Goal: Information Seeking & Learning: Check status

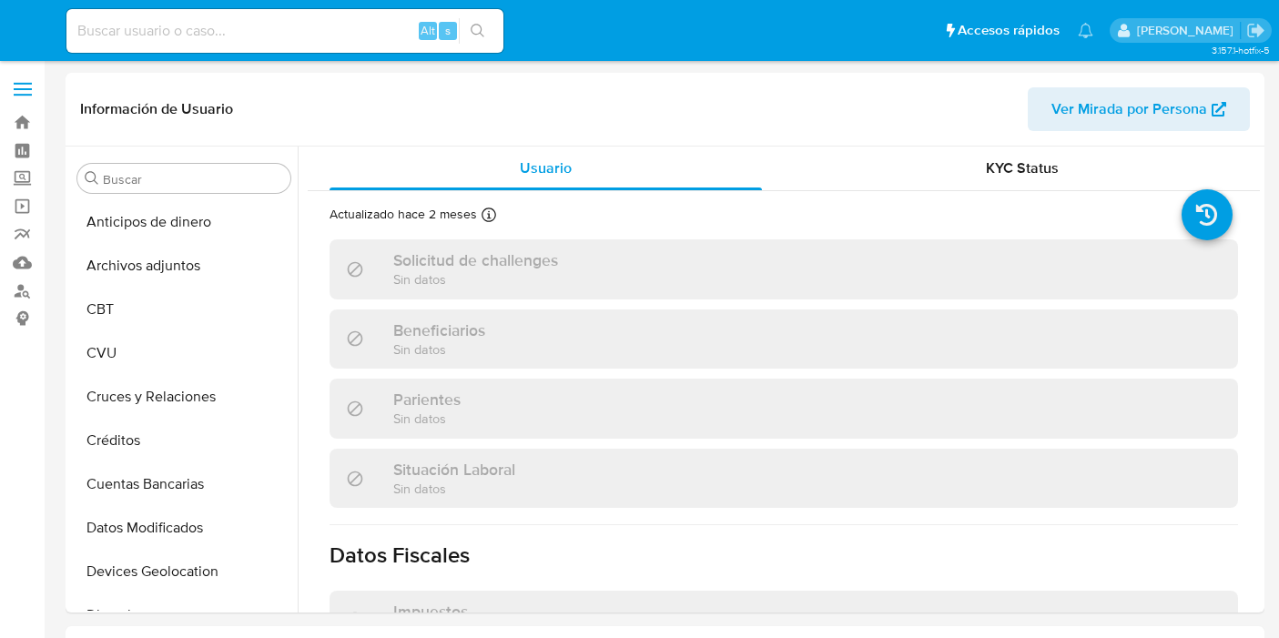
select select "10"
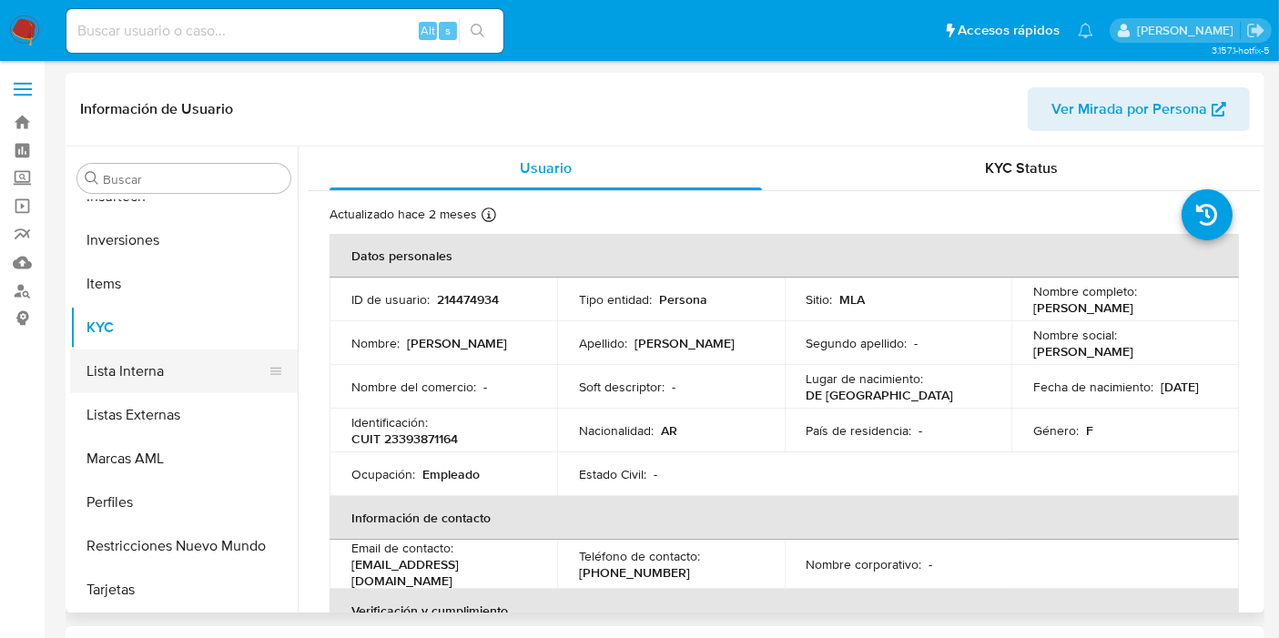
scroll to position [755, 0]
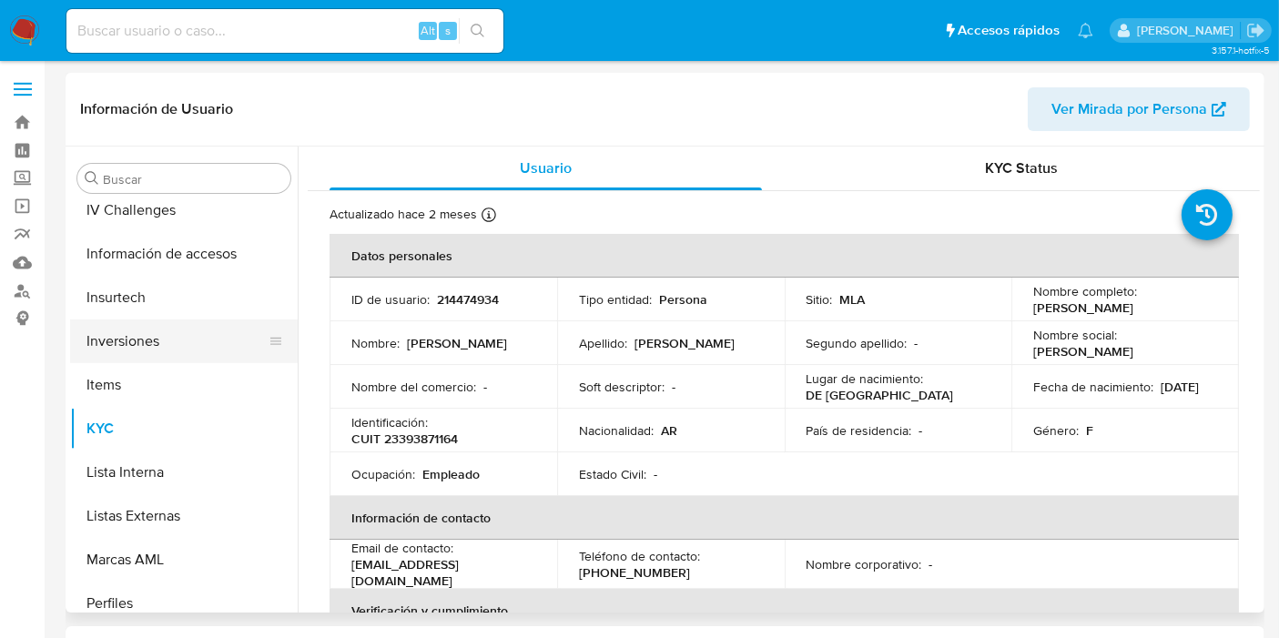
click at [202, 347] on button "Inversiones" at bounding box center [176, 342] width 213 height 44
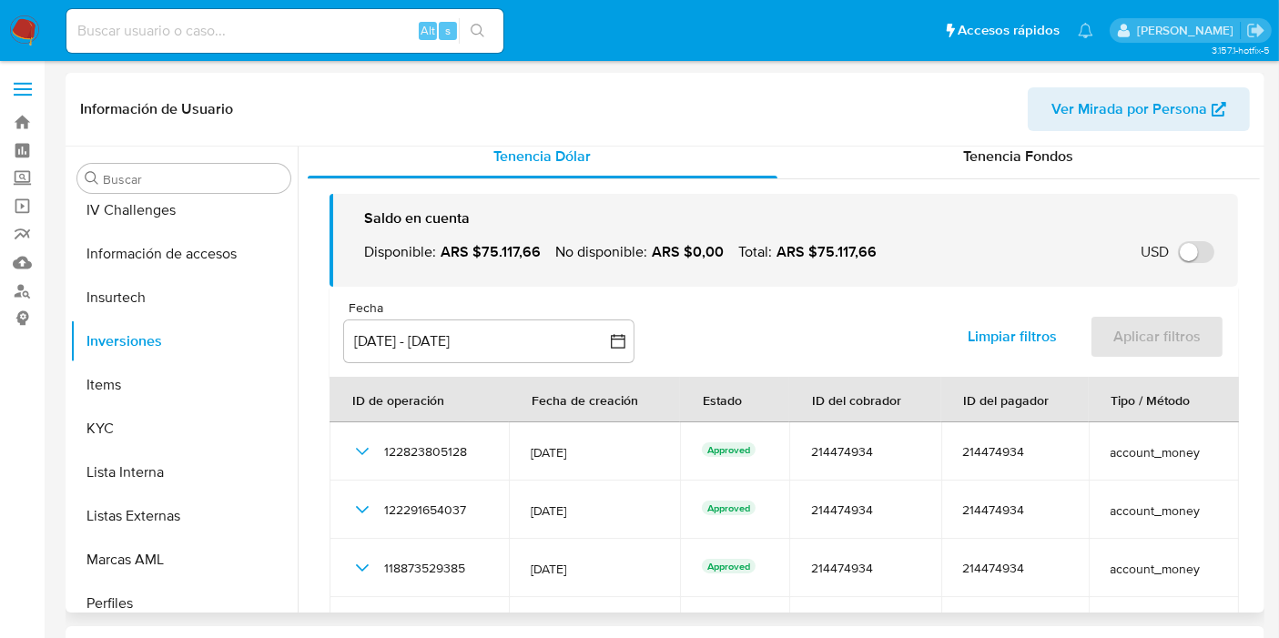
scroll to position [0, 0]
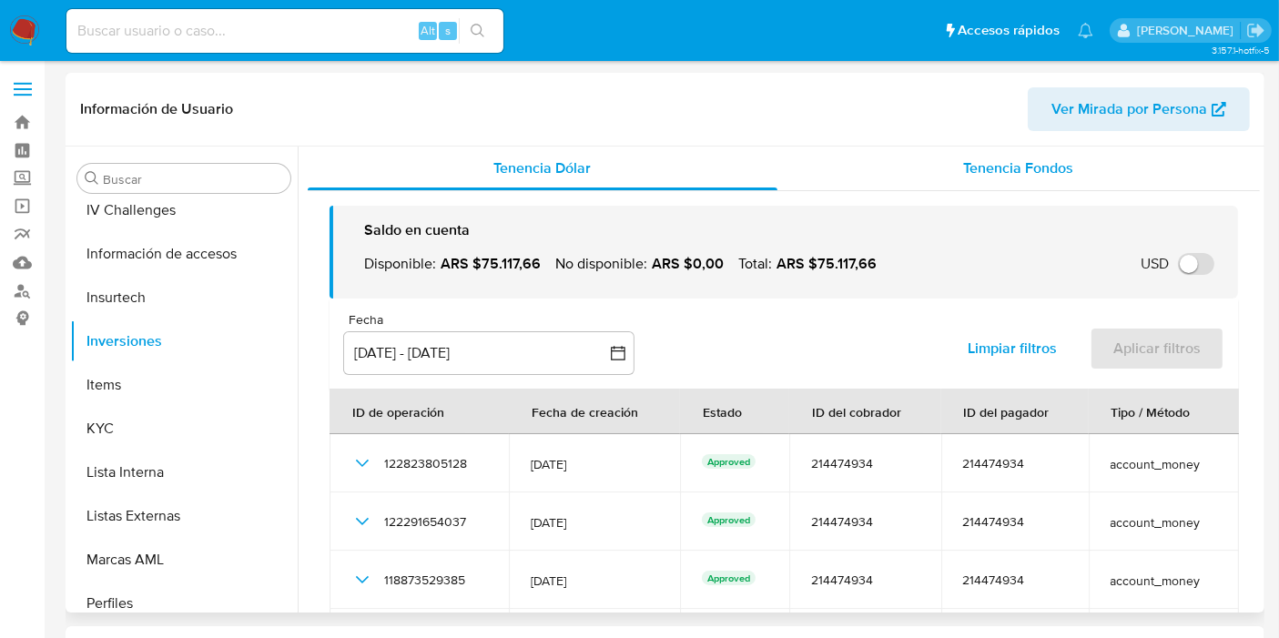
click at [991, 158] on span "Tenencia Fondos" at bounding box center [1019, 167] width 110 height 21
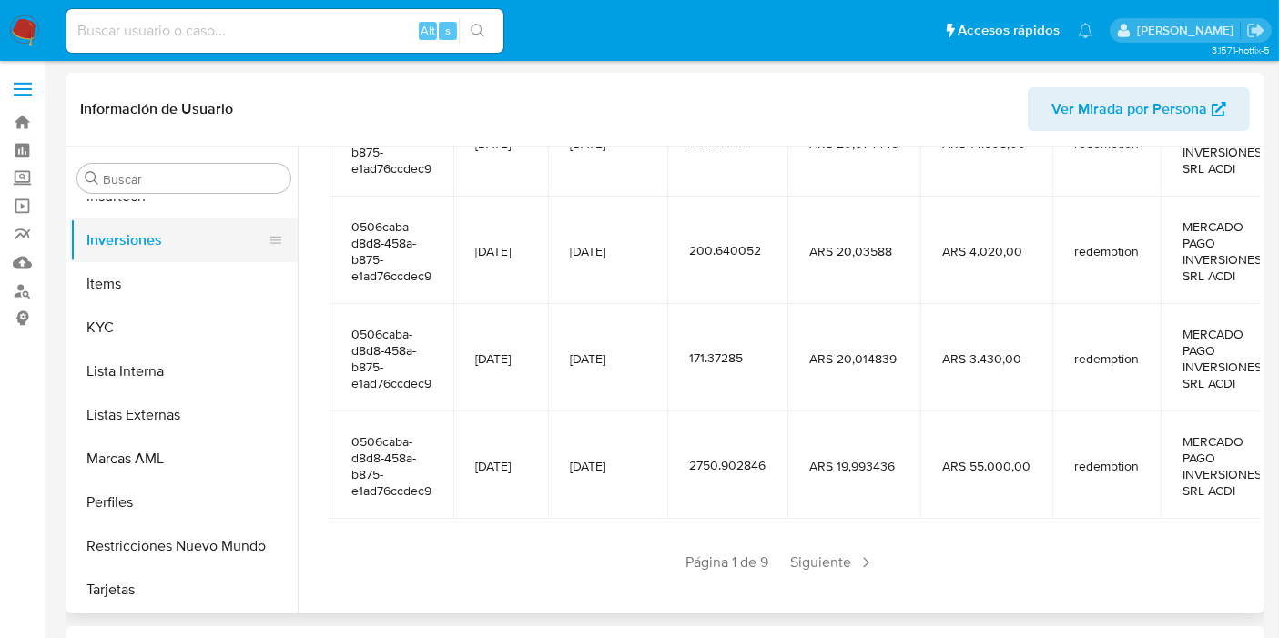
click at [119, 241] on button "Inversiones" at bounding box center [176, 240] width 213 height 44
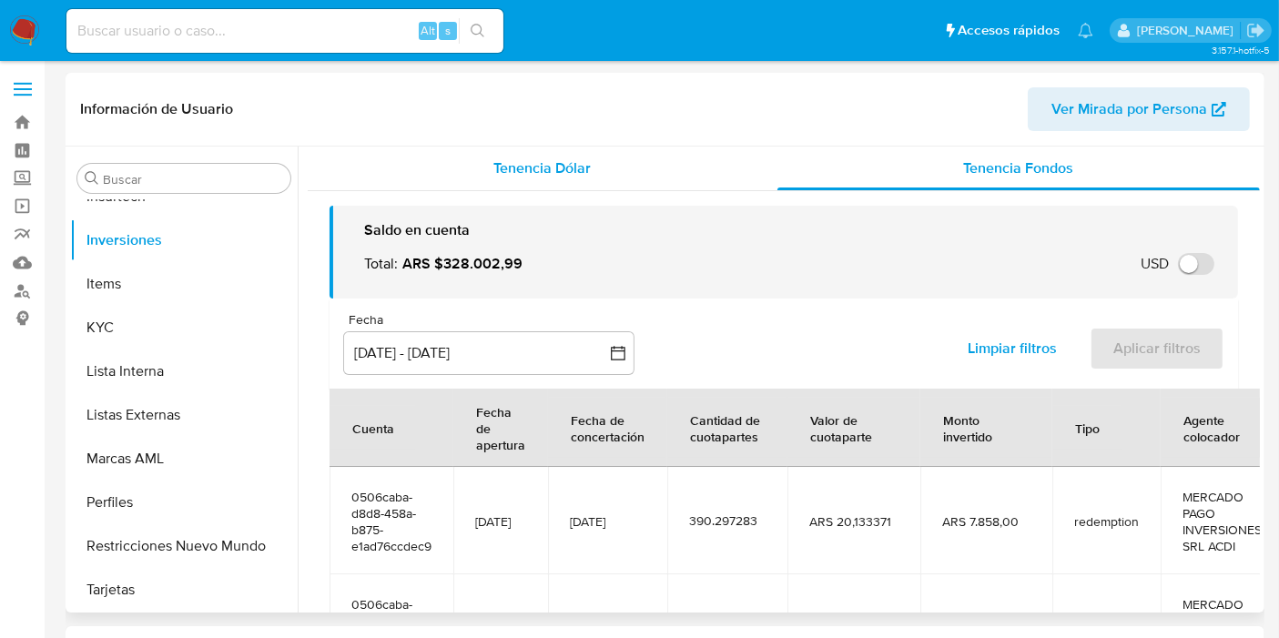
click at [574, 178] on span "Tenencia Dólar" at bounding box center [542, 167] width 97 height 21
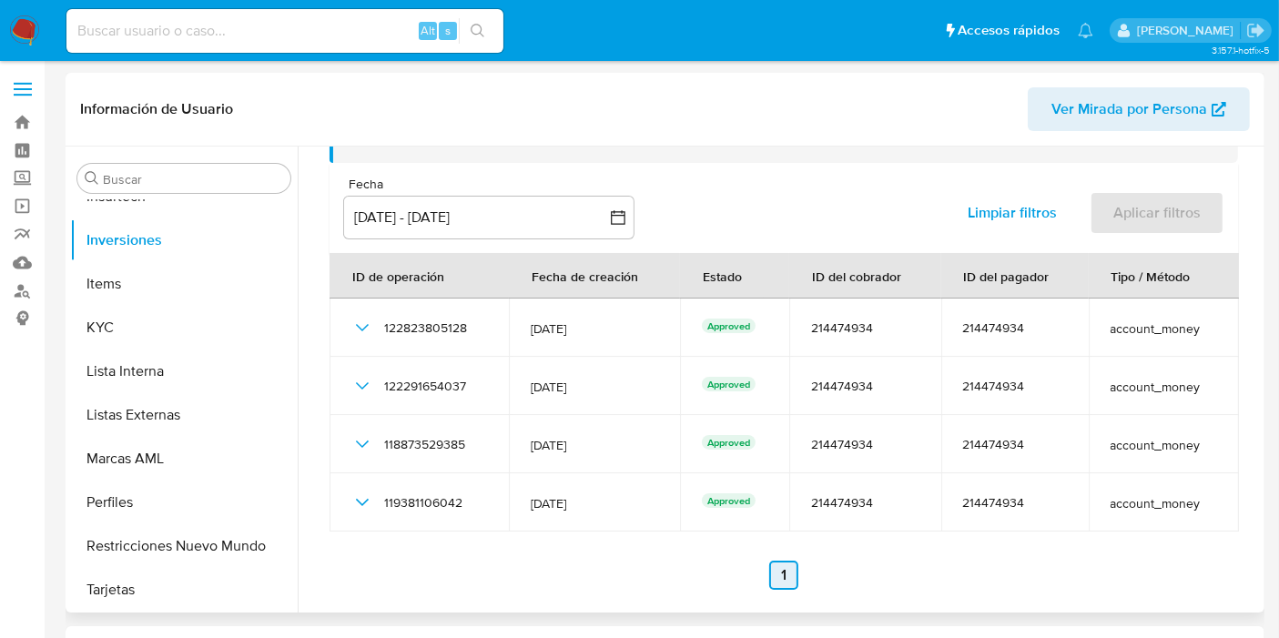
click at [775, 574] on link "1" at bounding box center [783, 575] width 29 height 29
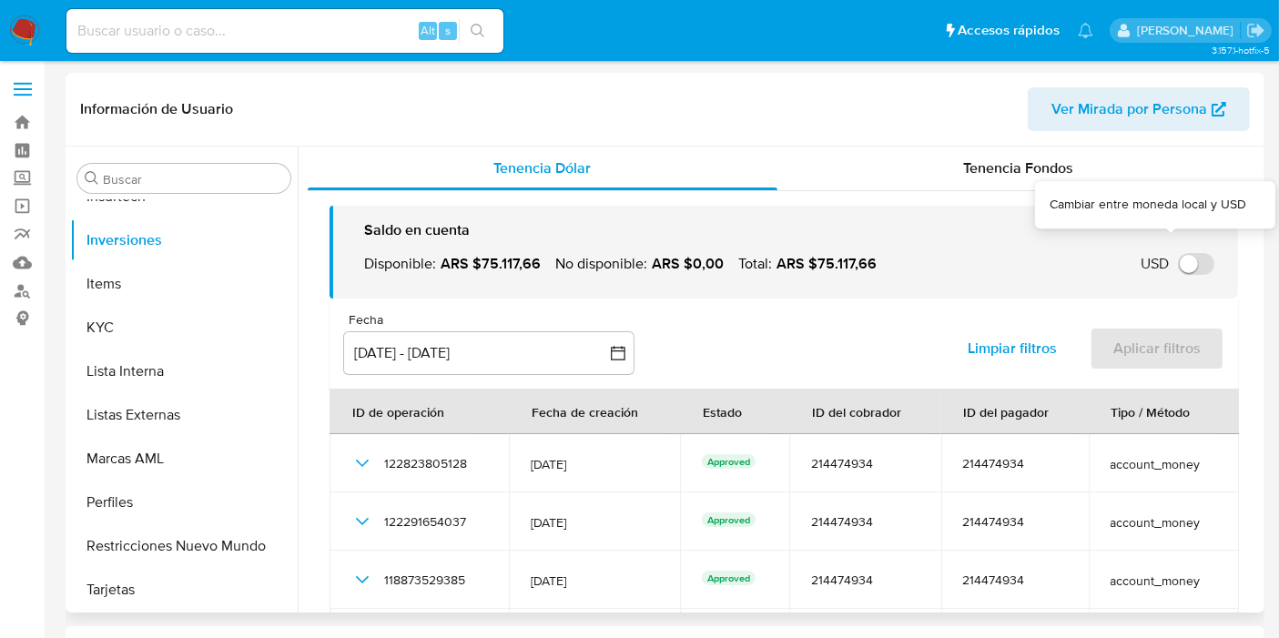
click at [1199, 253] on input "USD" at bounding box center [1196, 264] width 36 height 22
click at [1178, 266] on input "USD" at bounding box center [1196, 264] width 36 height 22
checkbox input "false"
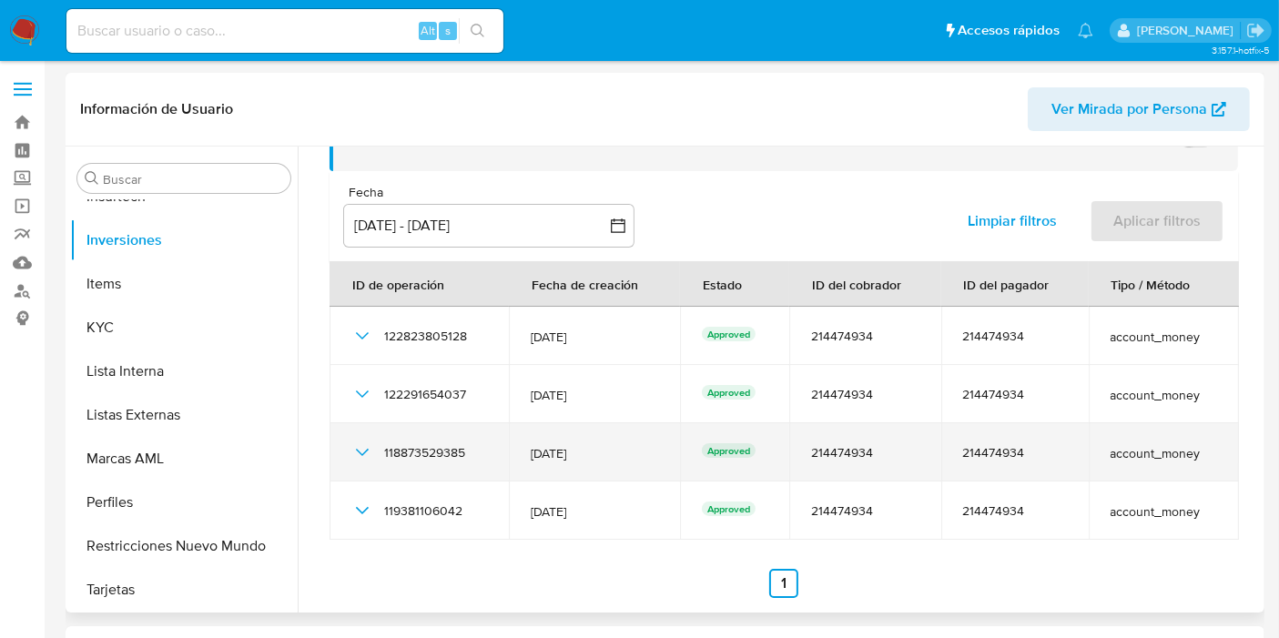
scroll to position [136, 0]
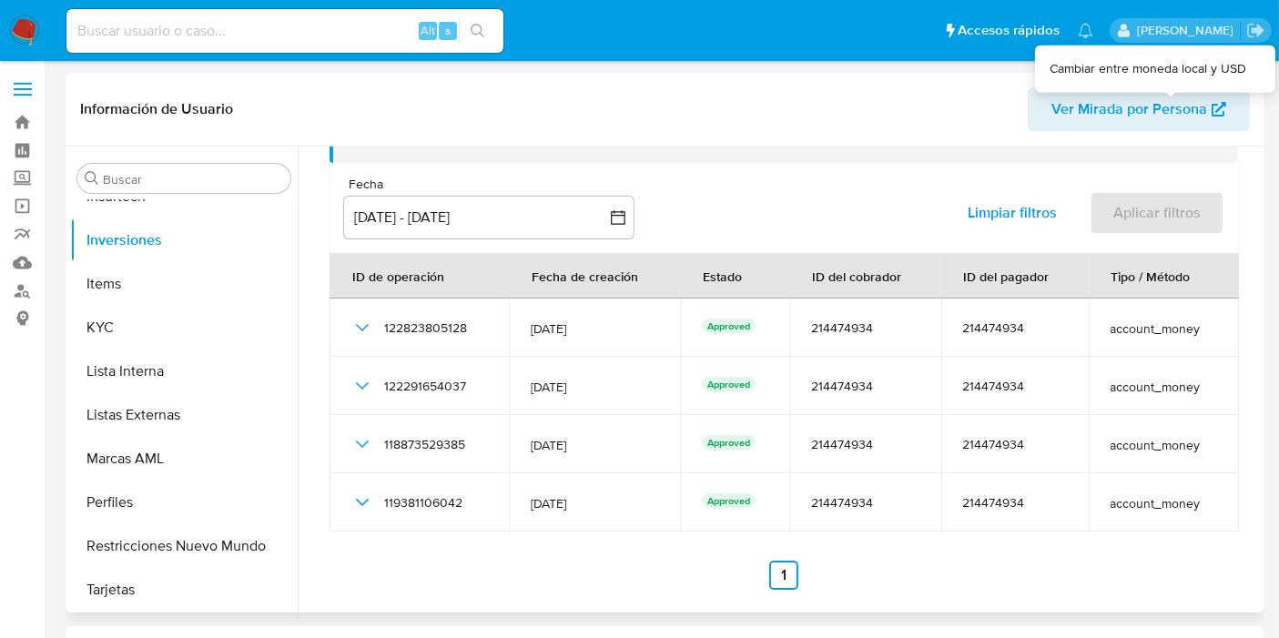
click at [786, 589] on div "Saldo en cuenta Disponible : ARS $75.117,66 No disponible : ARS $0,00 Total : A…" at bounding box center [784, 330] width 952 height 549
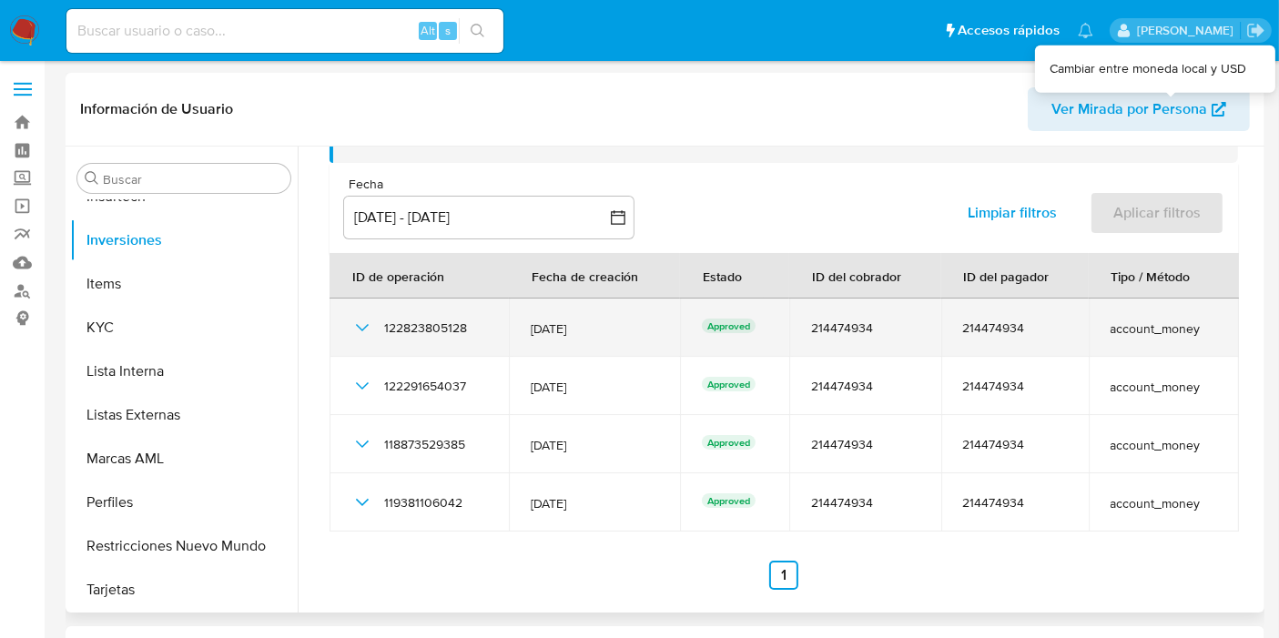
click at [366, 330] on icon "button" at bounding box center [362, 328] width 22 height 22
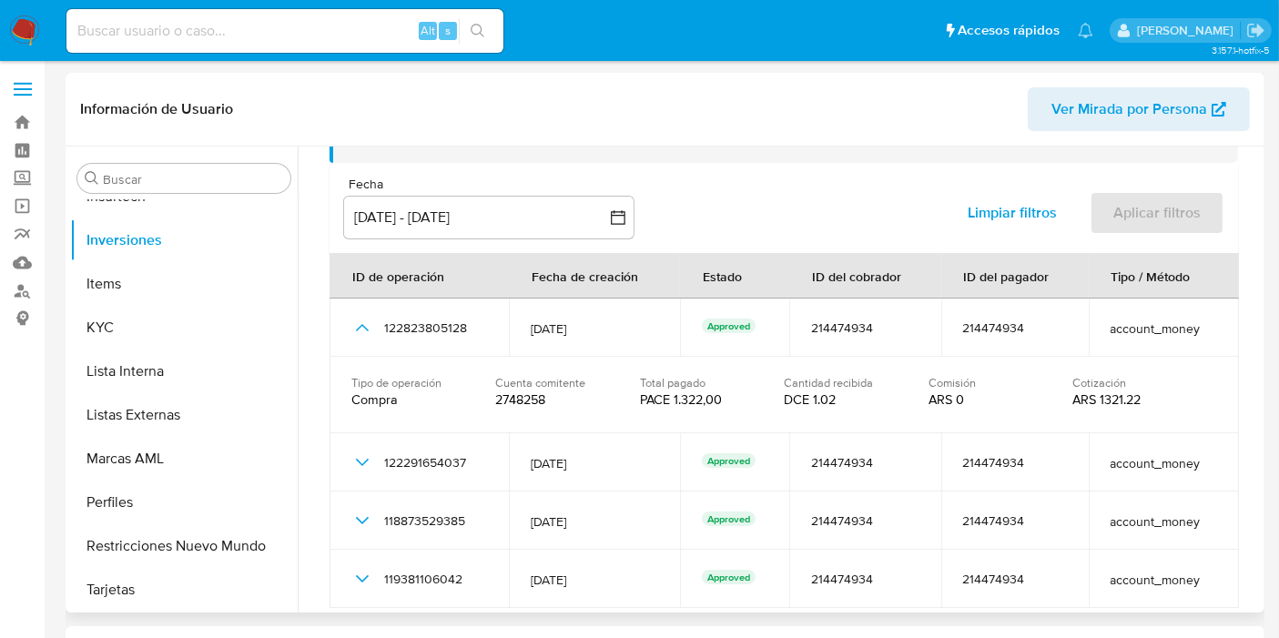
drag, startPoint x: 671, startPoint y: 393, endPoint x: 715, endPoint y: 399, distance: 44.0
click at [715, 399] on div "PACE 1.322,00" at bounding box center [708, 399] width 136 height 16
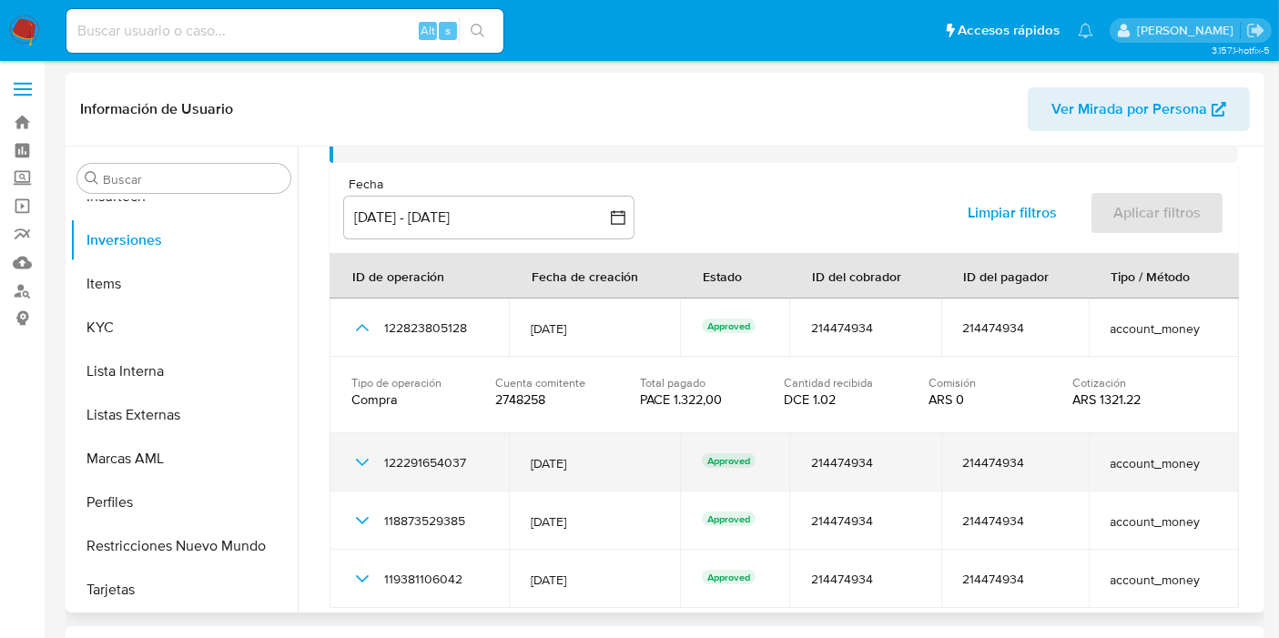
click at [356, 463] on icon "button" at bounding box center [362, 463] width 22 height 22
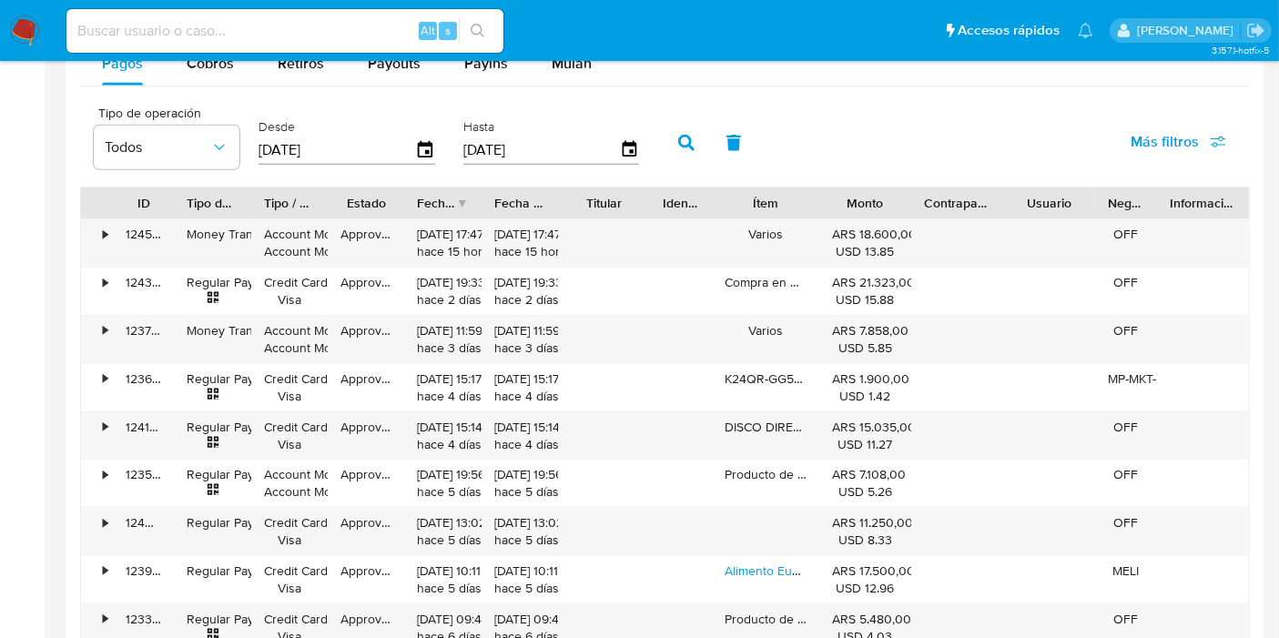
scroll to position [2017, 0]
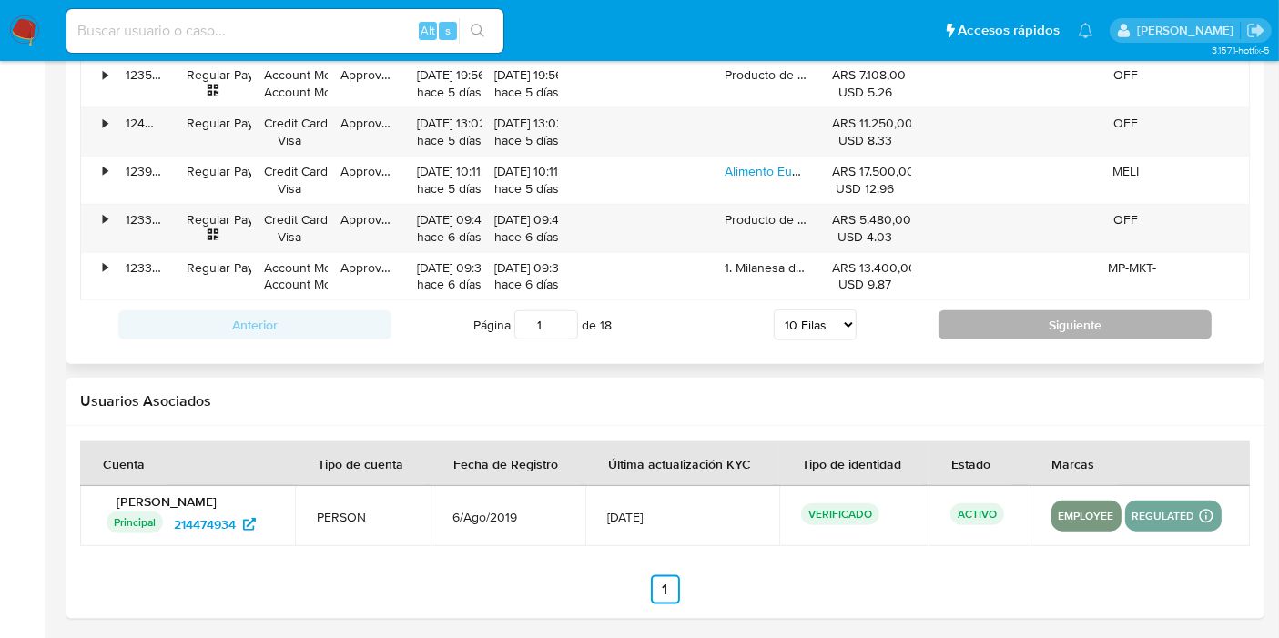
click at [1116, 320] on button "Siguiente" at bounding box center [1075, 324] width 273 height 29
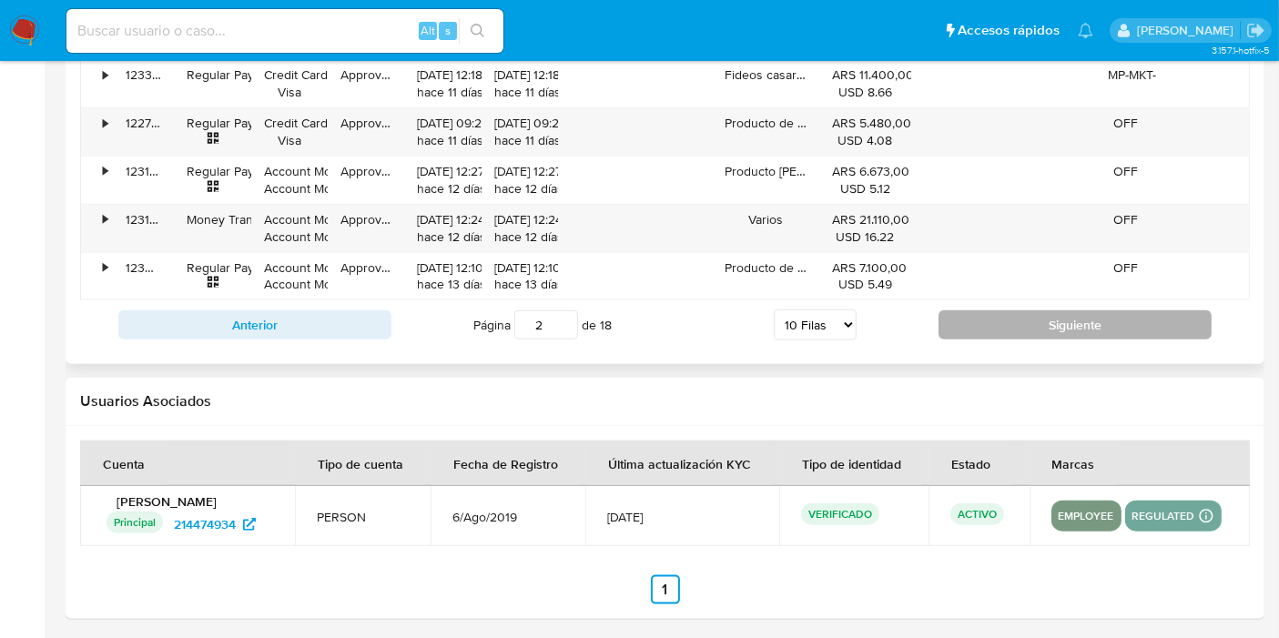
click at [1041, 320] on button "Siguiente" at bounding box center [1075, 324] width 273 height 29
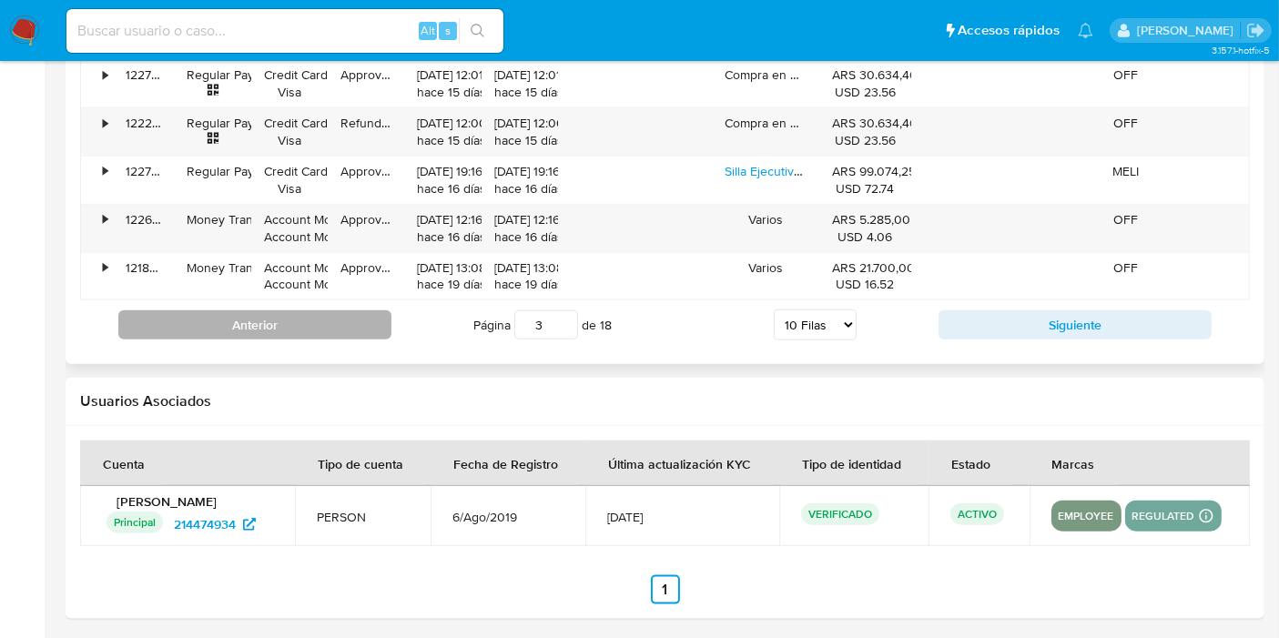
click at [338, 311] on button "Anterior" at bounding box center [254, 324] width 273 height 29
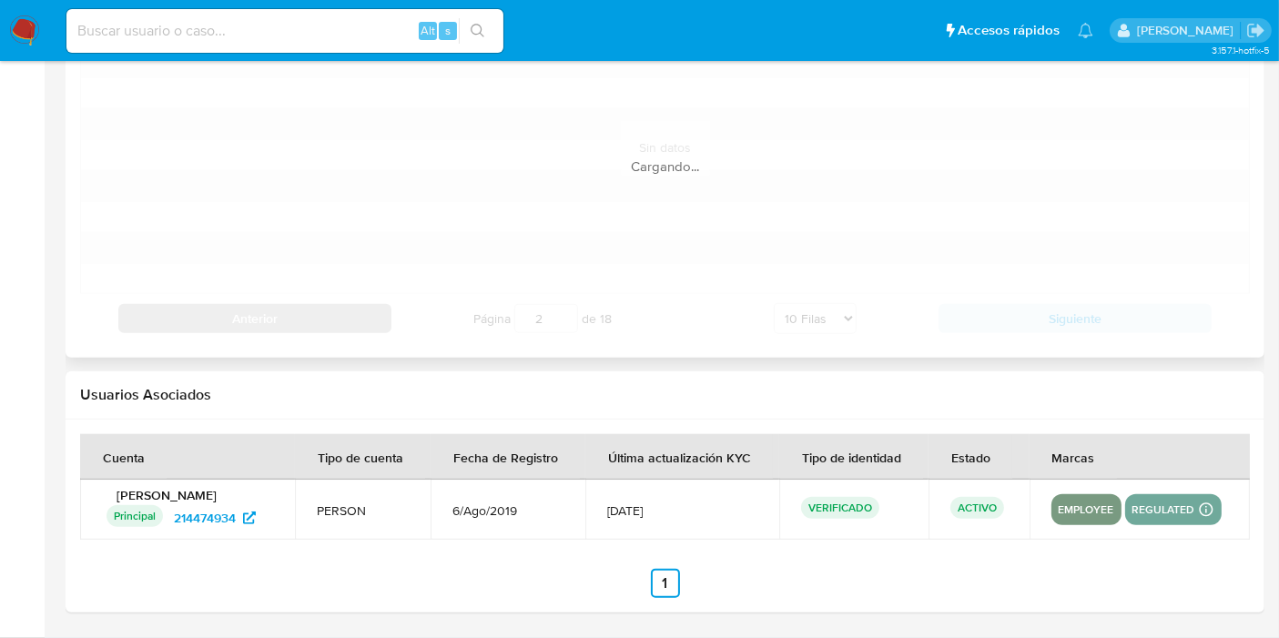
scroll to position [1845, 0]
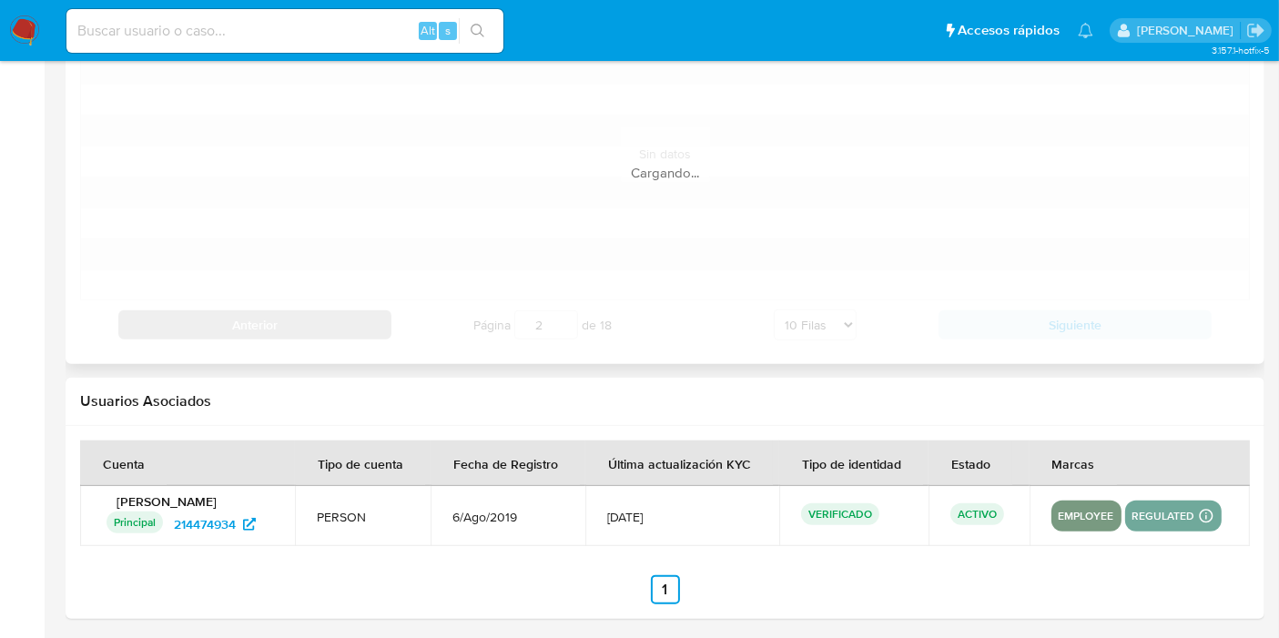
click at [338, 311] on div "Cargando..." at bounding box center [665, 154] width 1170 height 391
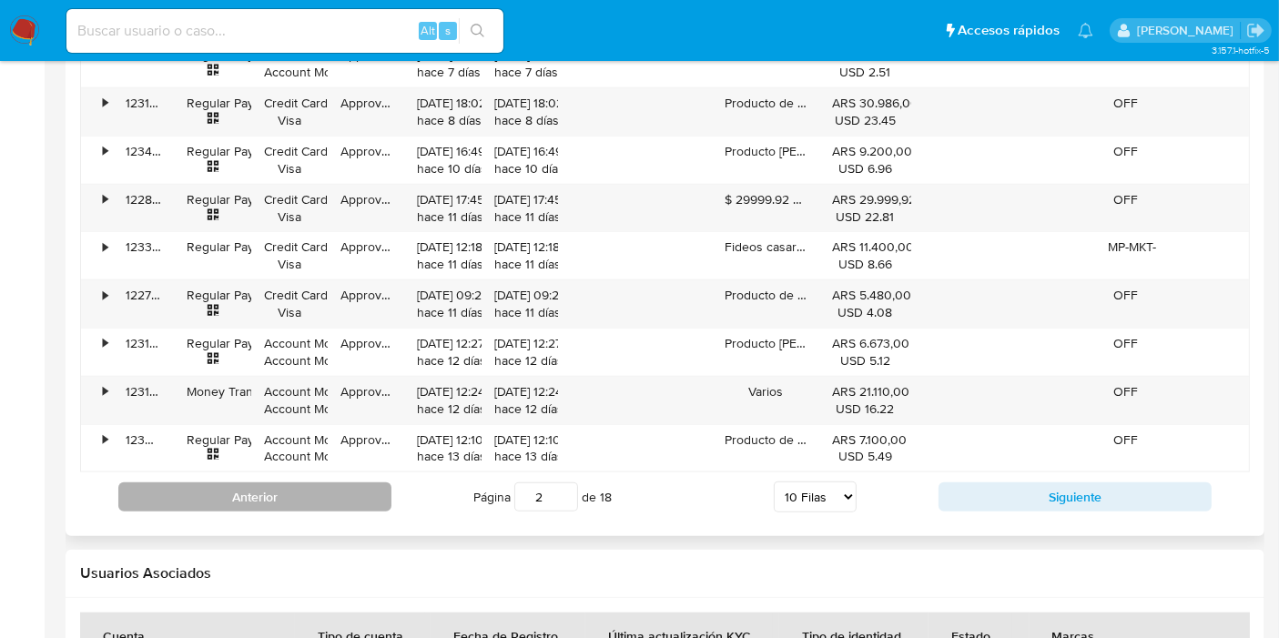
click at [284, 497] on button "Anterior" at bounding box center [254, 496] width 273 height 29
type input "1"
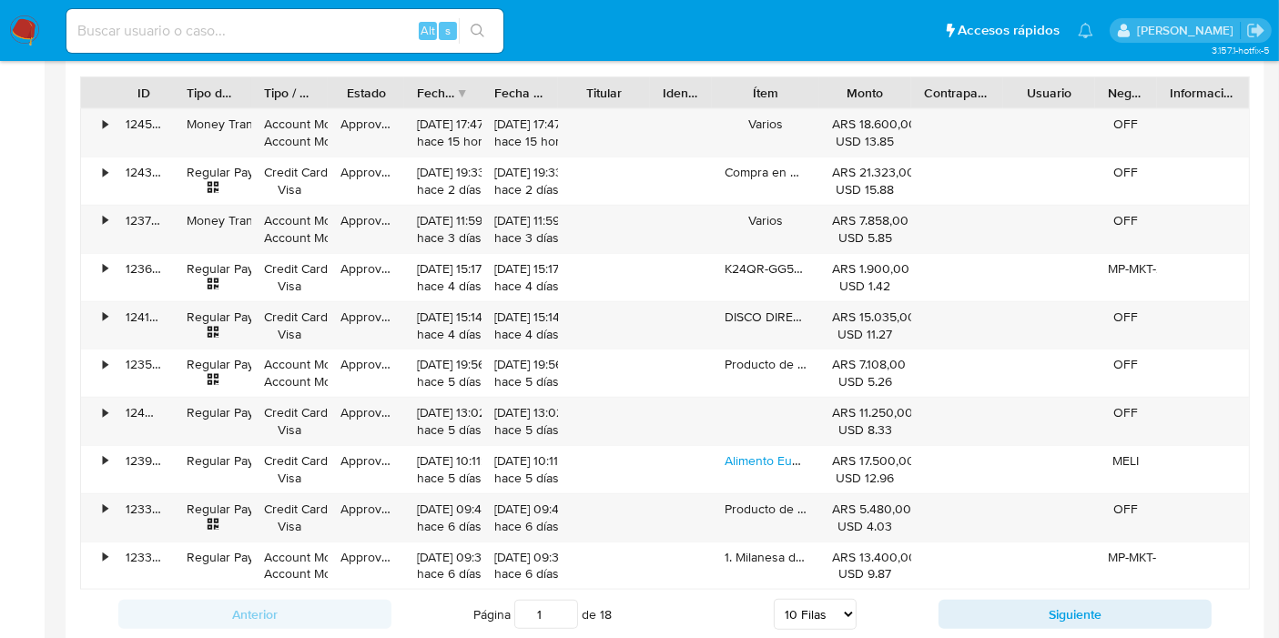
scroll to position [1542, 0]
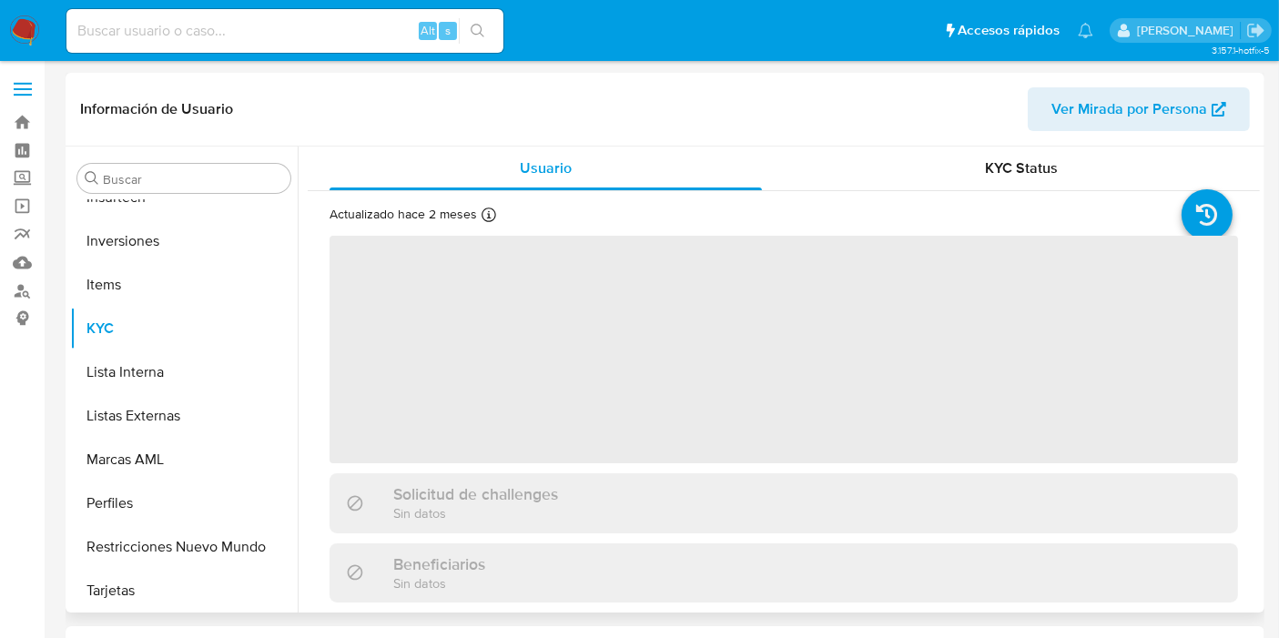
scroll to position [856, 0]
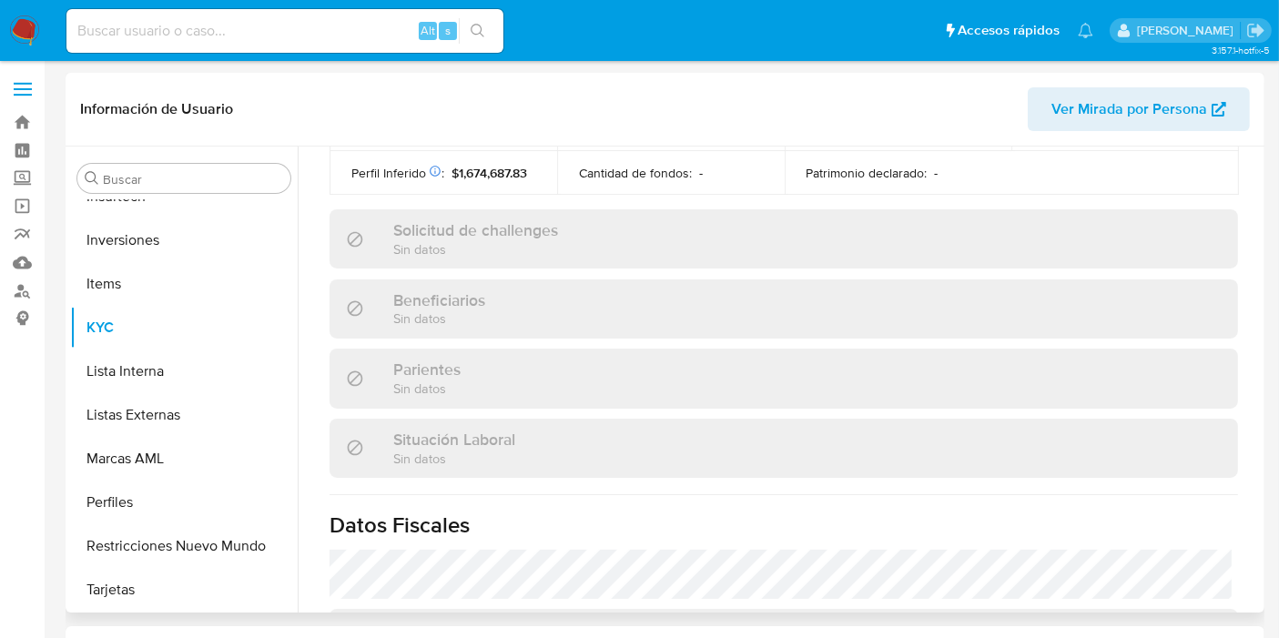
select select "10"
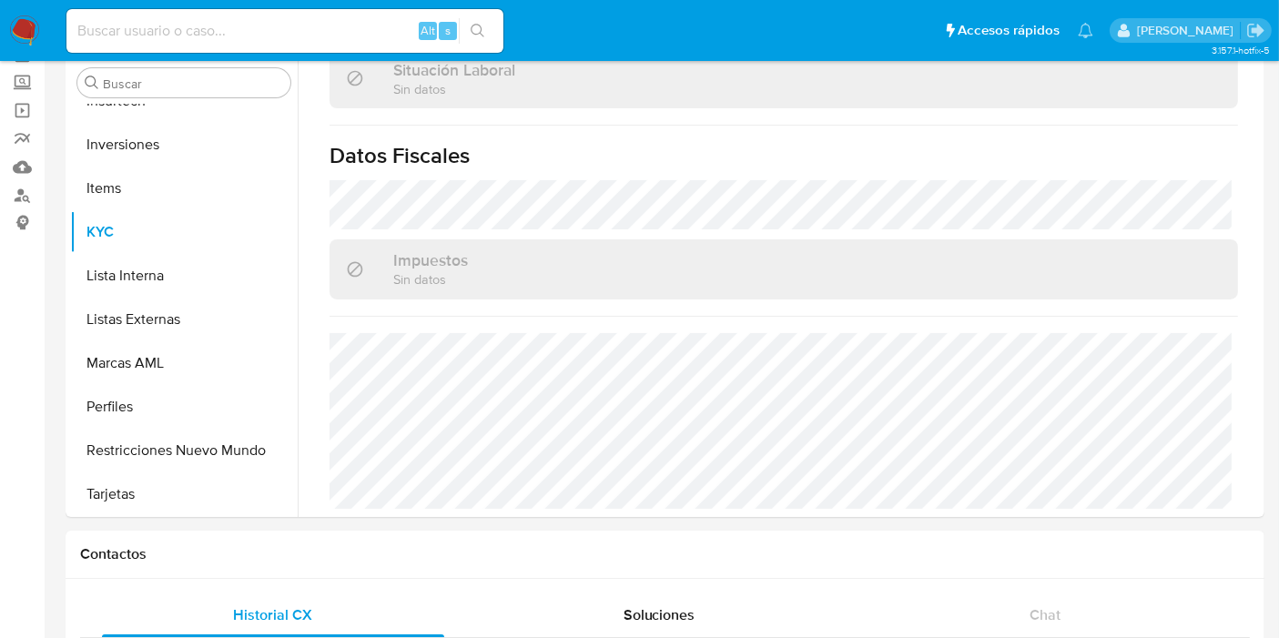
scroll to position [0, 0]
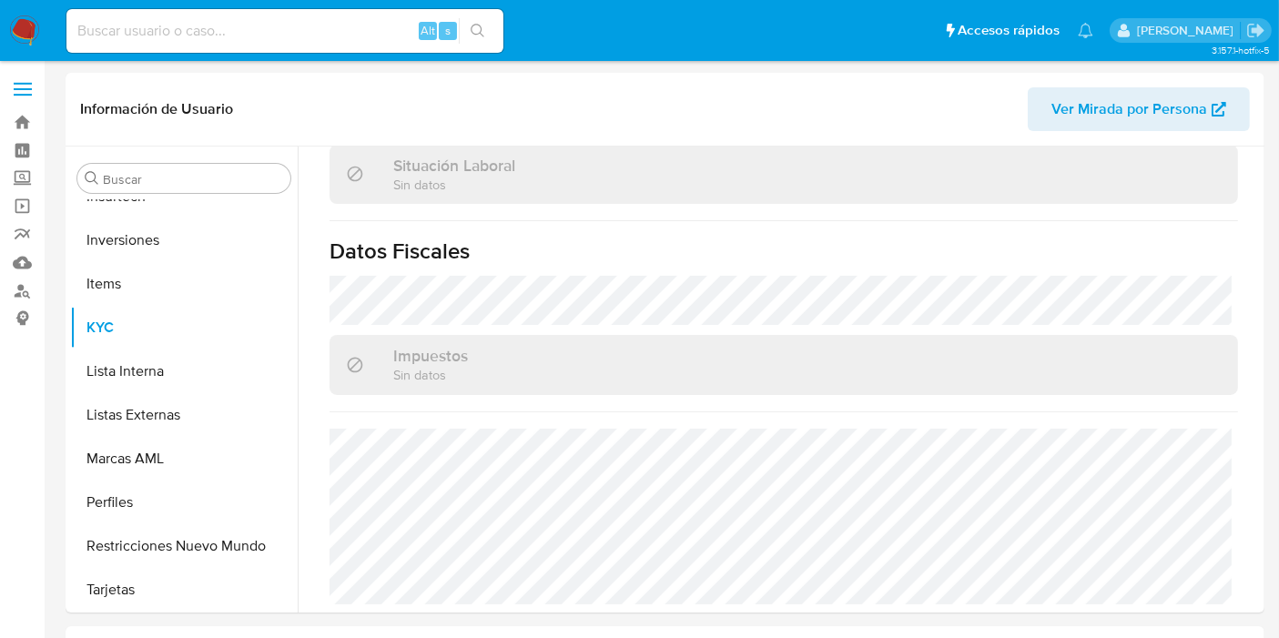
click at [34, 33] on img at bounding box center [24, 30] width 31 height 31
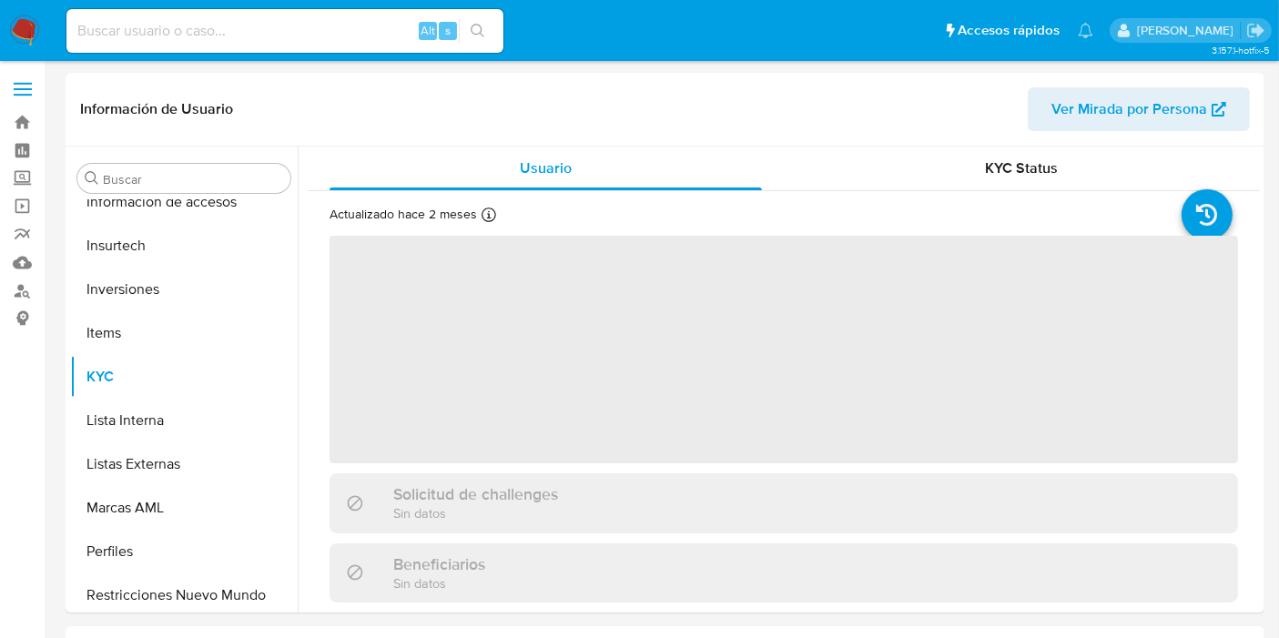
scroll to position [856, 0]
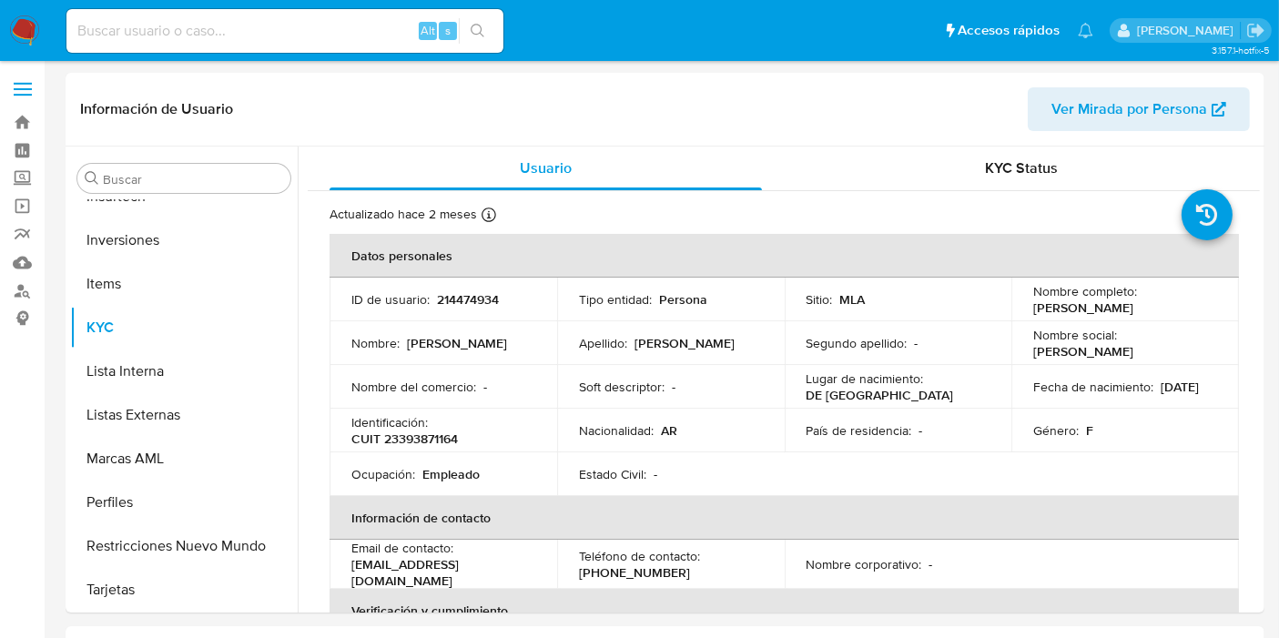
select select "10"
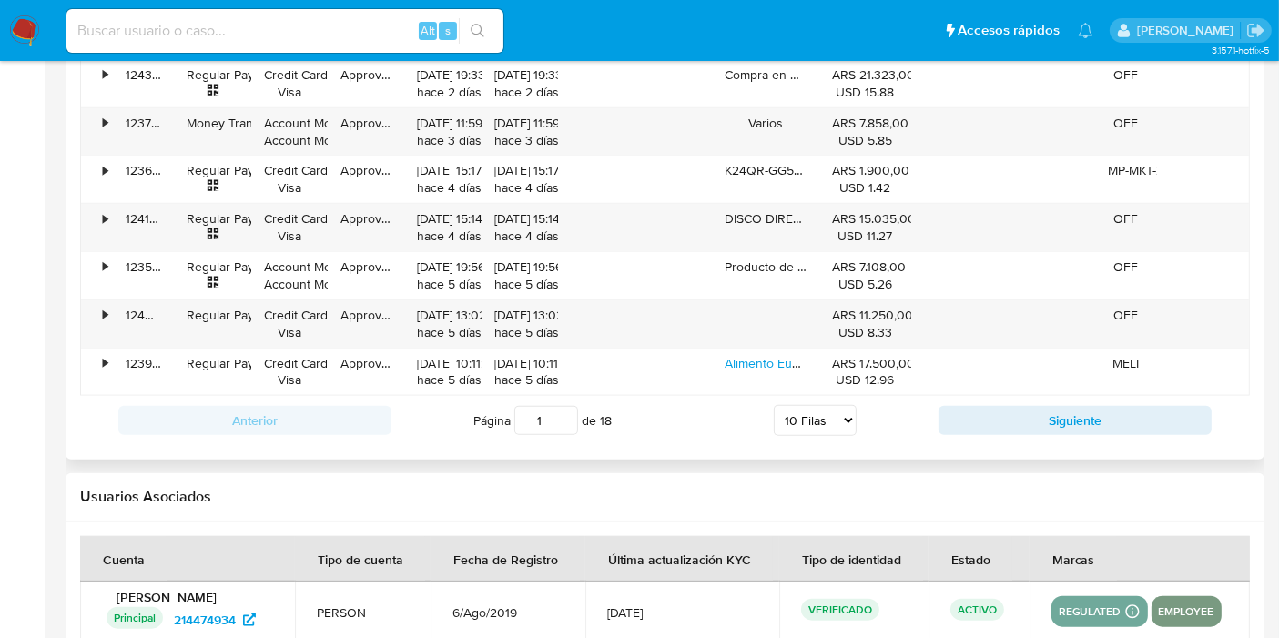
scroll to position [1416, 0]
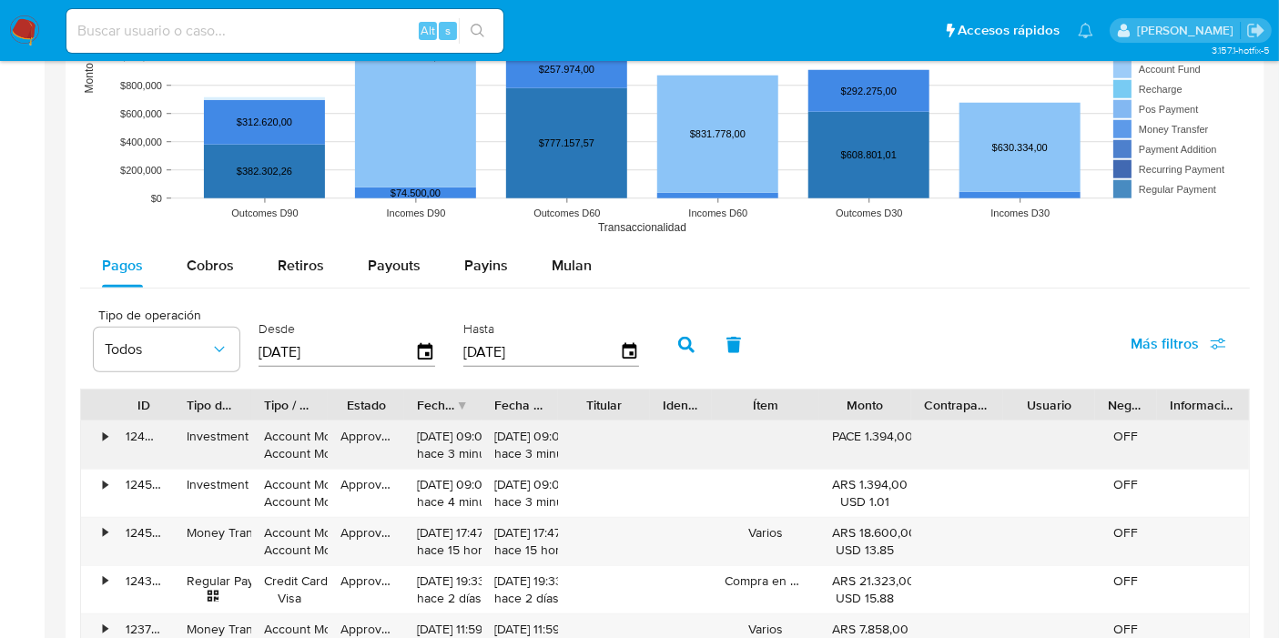
click at [299, 449] on div "Account Money Account Money" at bounding box center [289, 445] width 51 height 35
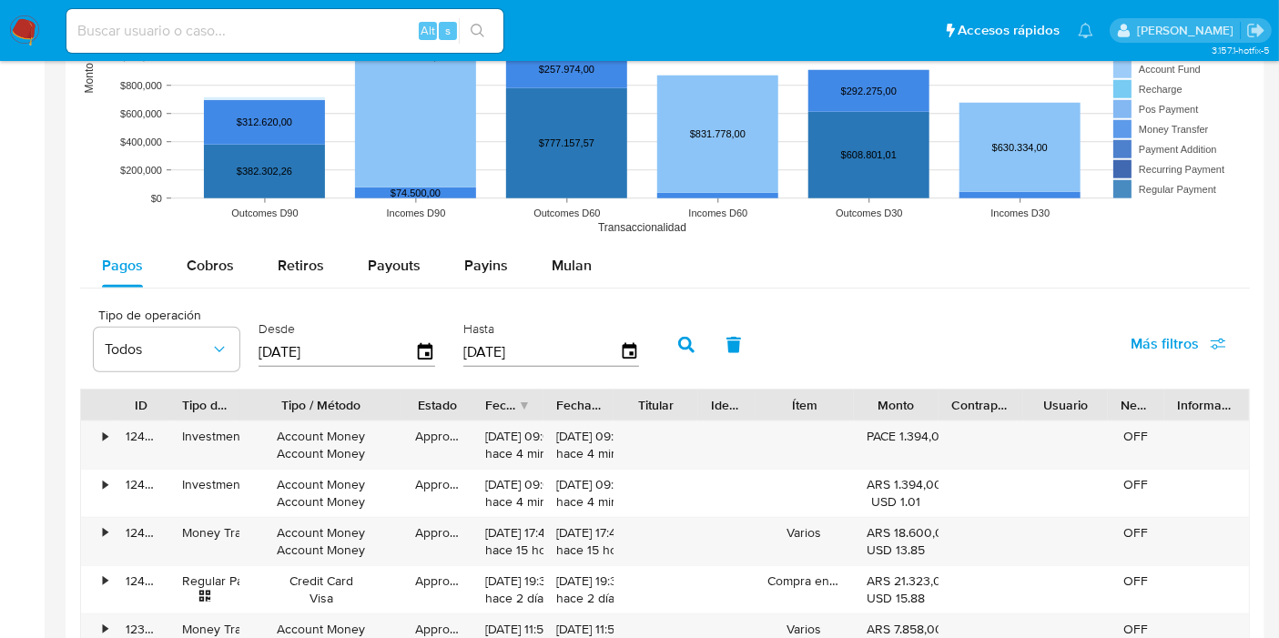
drag, startPoint x: 318, startPoint y: 402, endPoint x: 403, endPoint y: 411, distance: 86.0
click at [403, 411] on div at bounding box center [402, 405] width 33 height 31
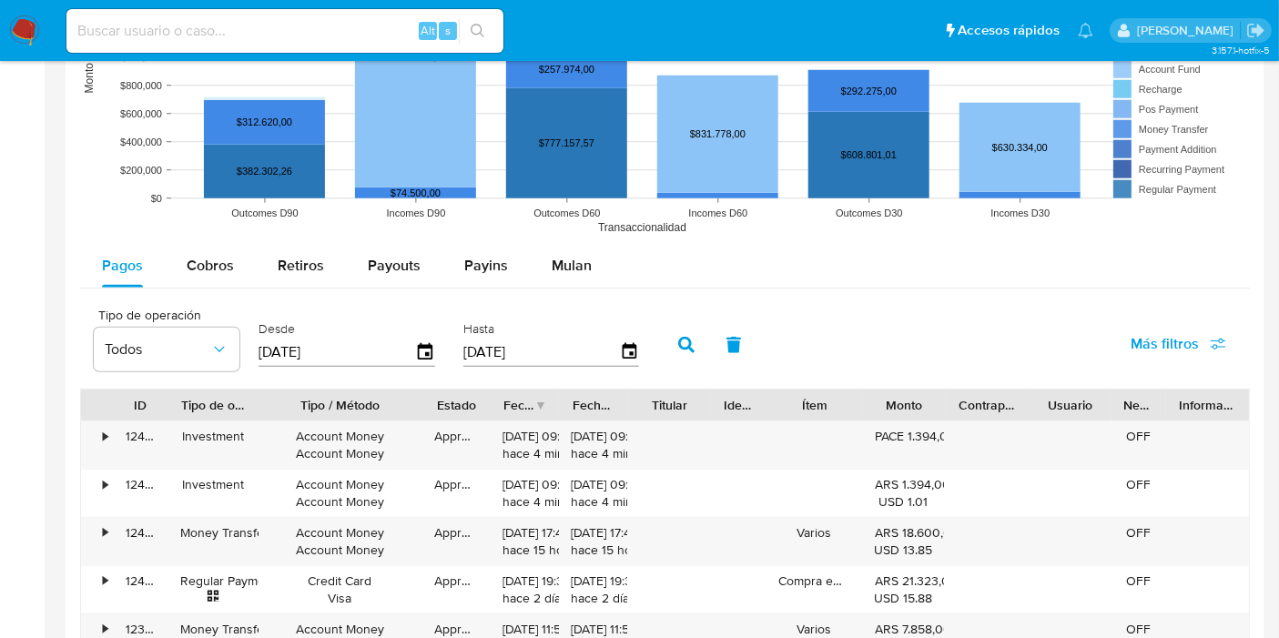
drag, startPoint x: 251, startPoint y: 400, endPoint x: 289, endPoint y: 411, distance: 39.2
click at [275, 411] on div at bounding box center [258, 405] width 33 height 31
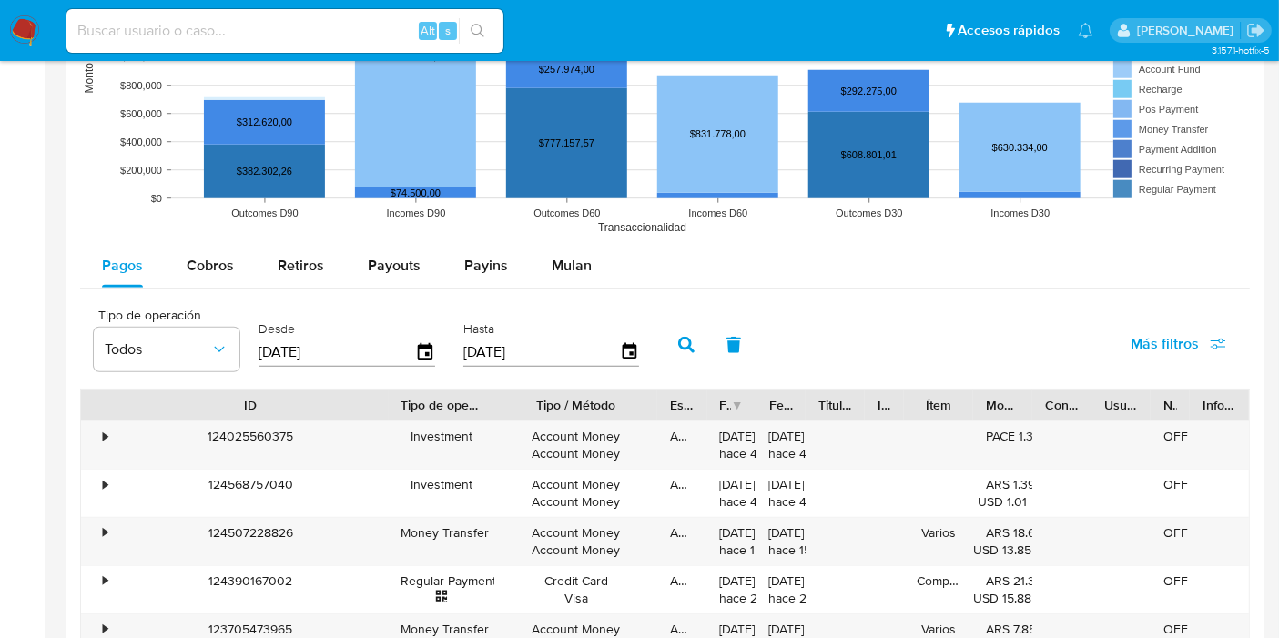
drag, startPoint x: 171, startPoint y: 407, endPoint x: 392, endPoint y: 404, distance: 221.2
click at [392, 404] on div at bounding box center [388, 405] width 33 height 31
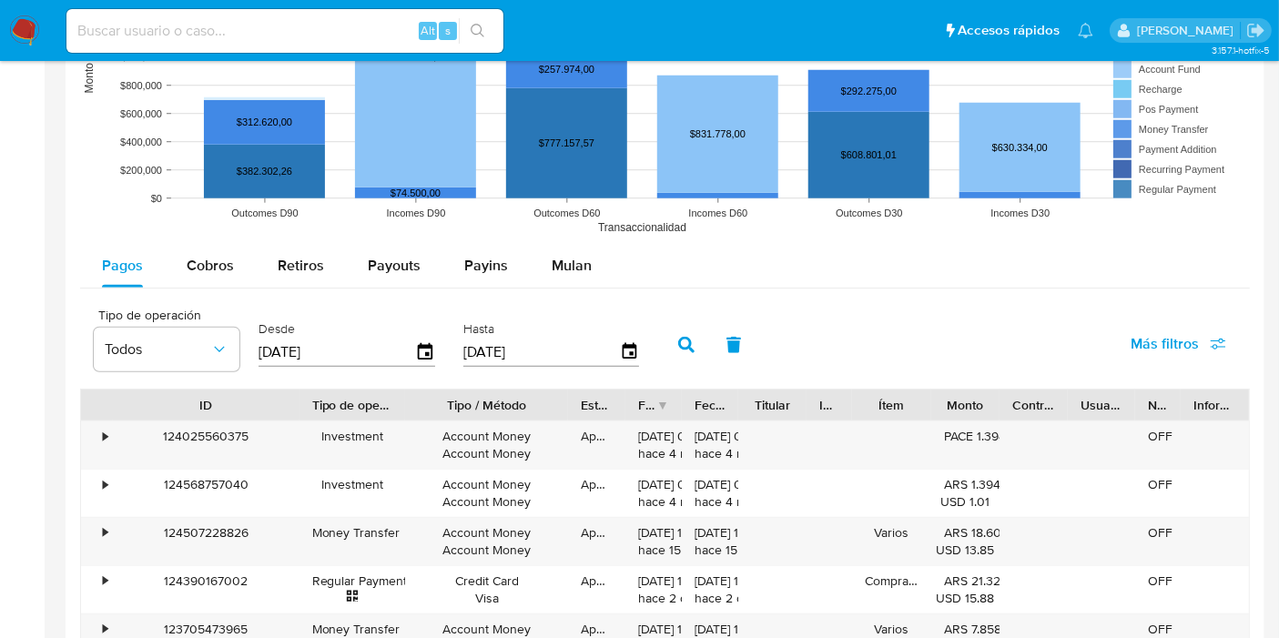
drag, startPoint x: 382, startPoint y: 408, endPoint x: 293, endPoint y: 414, distance: 89.4
click at [293, 414] on div at bounding box center [299, 405] width 33 height 31
drag, startPoint x: 744, startPoint y: 399, endPoint x: 705, endPoint y: 414, distance: 42.1
click at [720, 412] on div at bounding box center [736, 405] width 33 height 31
